Goal: Task Accomplishment & Management: Manage account settings

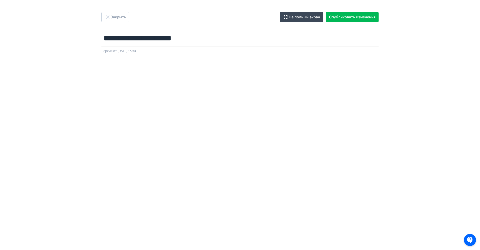
click at [114, 29] on div "**********" at bounding box center [239, 32] width 301 height 41
click at [114, 22] on div "**********" at bounding box center [239, 32] width 301 height 41
click at [118, 16] on button "Закрыть" at bounding box center [115, 17] width 28 height 10
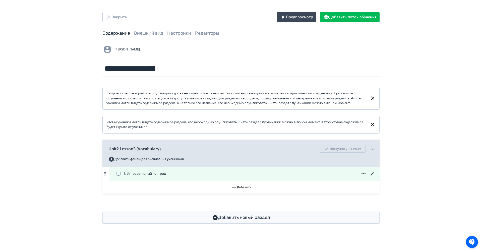
click at [373, 175] on icon at bounding box center [373, 174] width 4 height 4
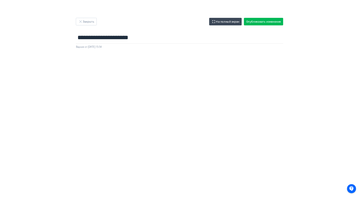
scroll to position [1, 0]
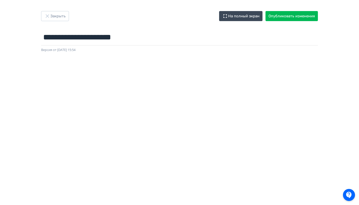
click at [184, 48] on div "Версия от [DATE] 15:54" at bounding box center [179, 49] width 277 height 5
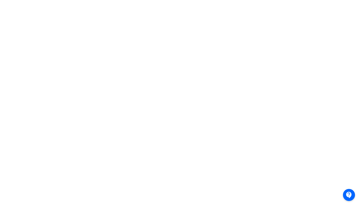
scroll to position [0, 1]
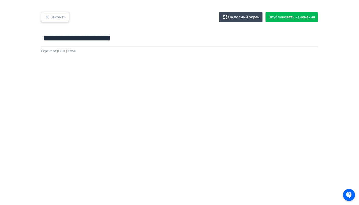
click at [59, 17] on button "Закрыть" at bounding box center [55, 17] width 28 height 10
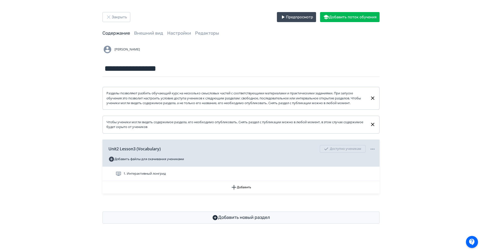
click at [117, 10] on div "**********" at bounding box center [241, 118] width 482 height 236
click at [118, 15] on button "Закрыть" at bounding box center [116, 17] width 28 height 10
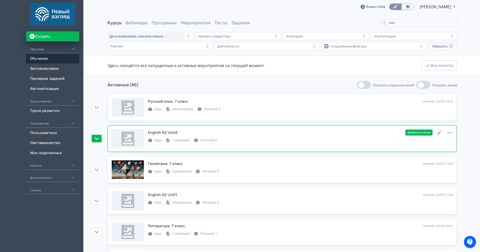
scroll to position [4, 0]
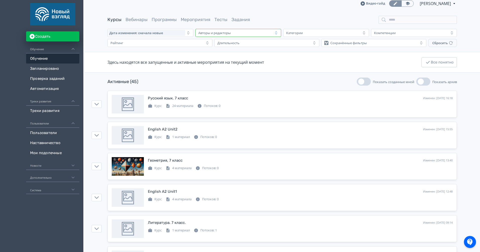
click at [235, 36] on button "Авторы и редакторы" at bounding box center [238, 33] width 86 height 8
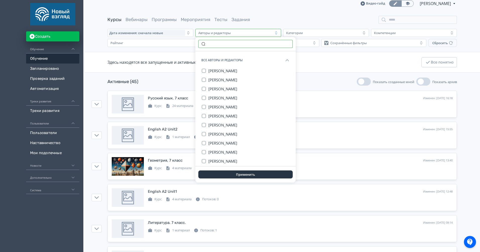
click at [235, 46] on input "text" at bounding box center [245, 44] width 94 height 8
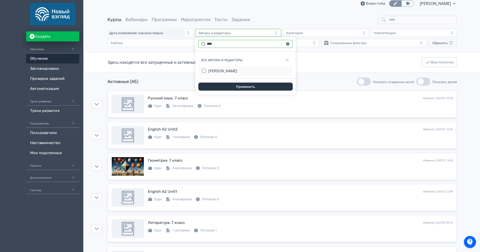
type input "****"
click at [224, 74] on button "[PERSON_NAME]" at bounding box center [248, 70] width 81 height 9
click at [239, 86] on button "Применить" at bounding box center [245, 87] width 94 height 8
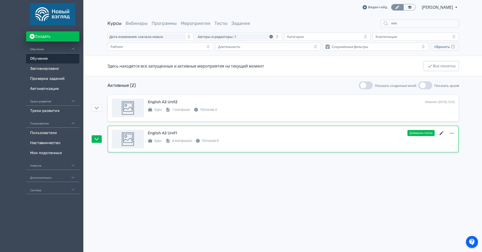
click at [441, 134] on icon at bounding box center [442, 133] width 4 height 4
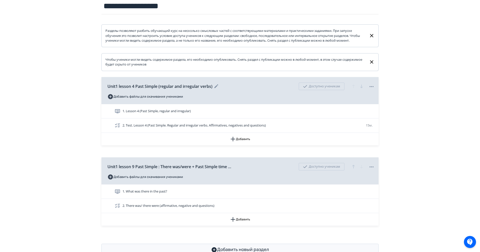
scroll to position [83, 0]
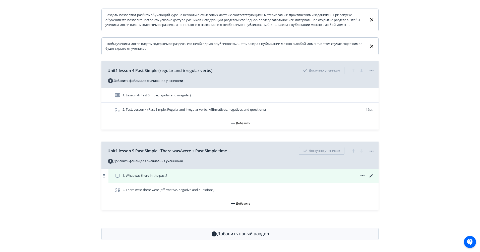
click at [223, 170] on div "1. What was there in the past?" at bounding box center [243, 176] width 270 height 14
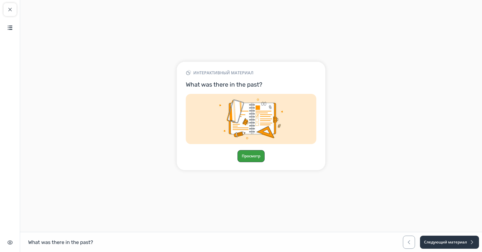
click at [252, 156] on button "Просмотр" at bounding box center [250, 156] width 27 height 12
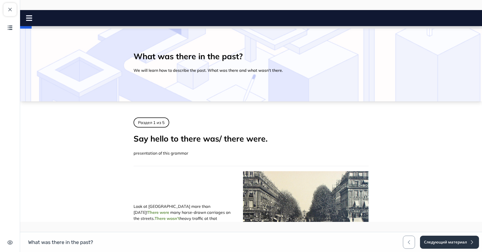
scroll to position [23, 0]
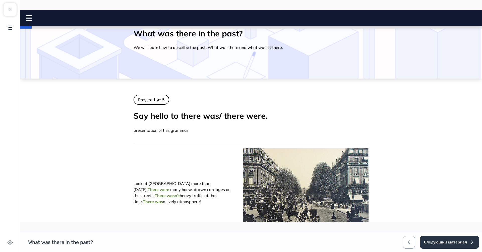
click at [216, 37] on h2 "What was there in the past?" at bounding box center [251, 33] width 235 height 10
copy div "What was there in the past?"
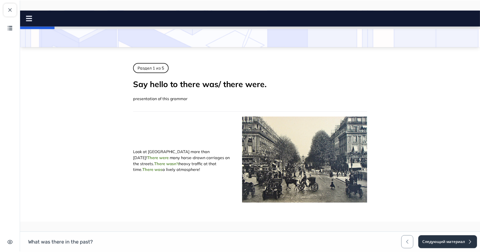
scroll to position [0, 0]
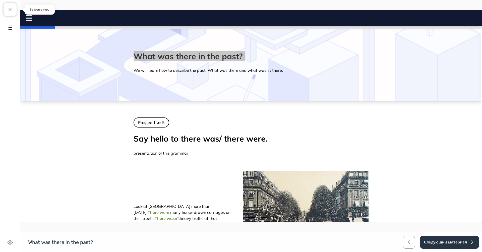
click at [8, 10] on span "button" at bounding box center [10, 10] width 6 height 6
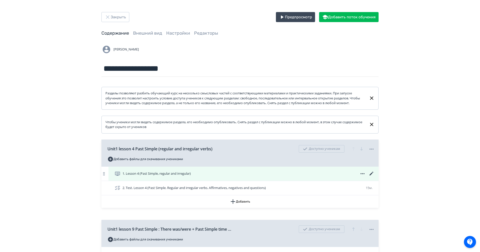
scroll to position [83, 0]
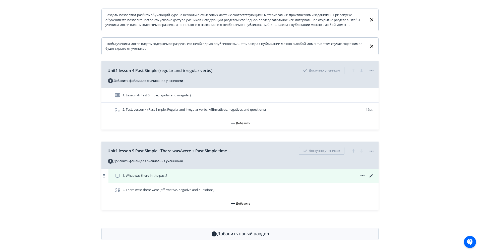
click at [373, 173] on icon at bounding box center [371, 176] width 6 height 6
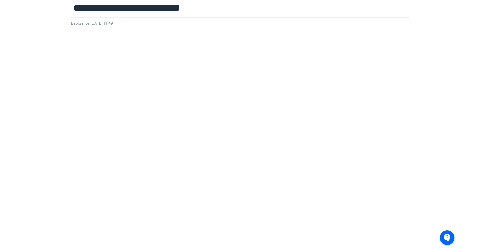
scroll to position [0, 1]
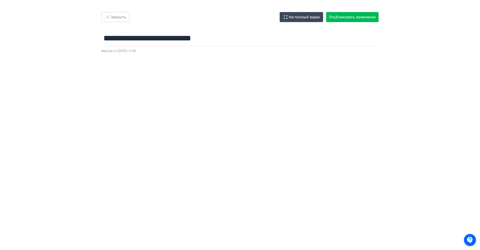
click at [126, 24] on div "**********" at bounding box center [239, 32] width 301 height 41
click at [118, 18] on button "Закрыть" at bounding box center [115, 17] width 28 height 10
